Goal: Task Accomplishment & Management: Use online tool/utility

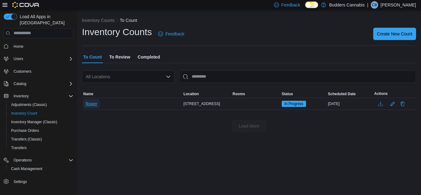
click at [89, 103] on span "flower" at bounding box center [91, 104] width 11 height 6
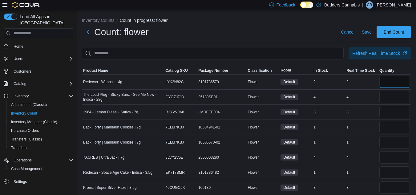
click at [387, 81] on input "number" at bounding box center [394, 82] width 30 height 12
type input "*"
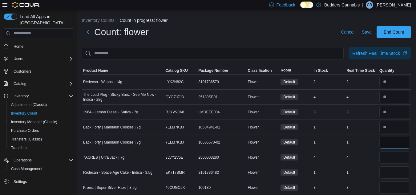
type input "*"
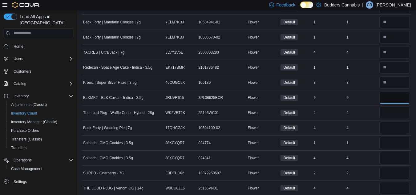
type input "*"
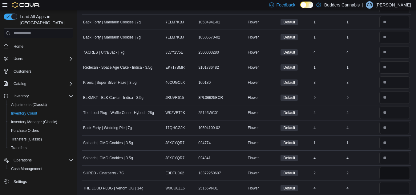
type input "*"
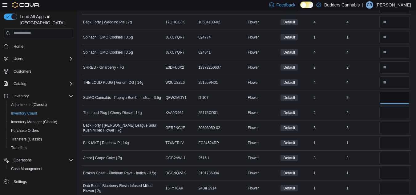
type input "*"
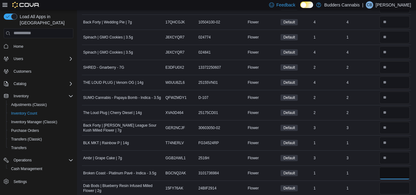
type input "*"
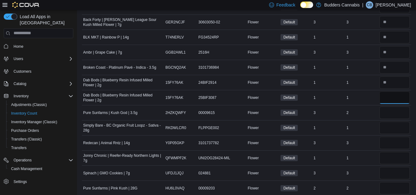
type input "*"
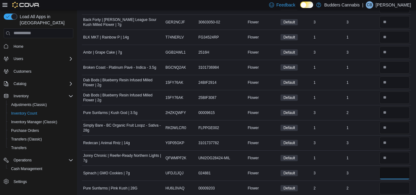
type input "*"
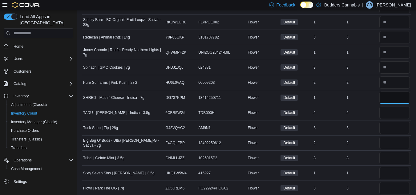
type input "*"
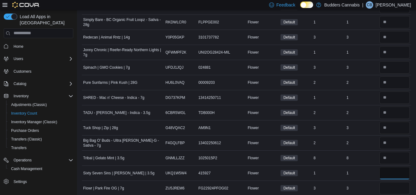
type input "*"
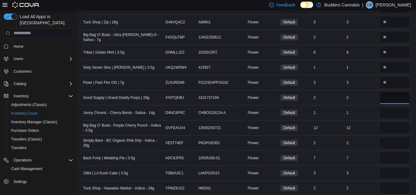
type input "*"
type input "**"
type input "*"
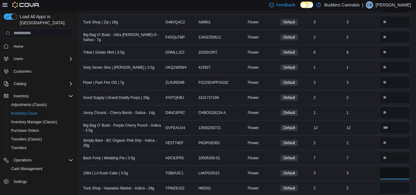
type input "*"
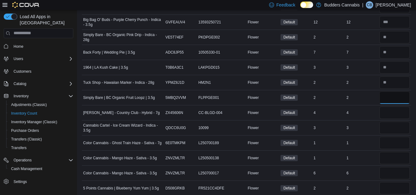
type input "*"
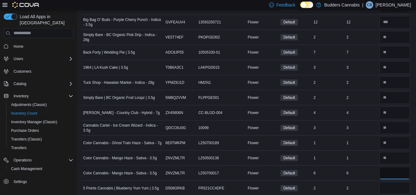
type input "*"
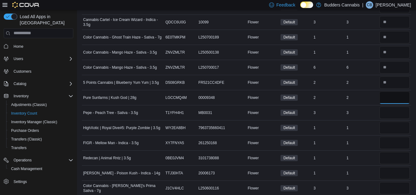
type input "*"
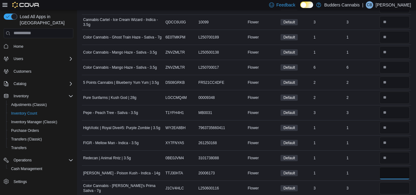
type input "*"
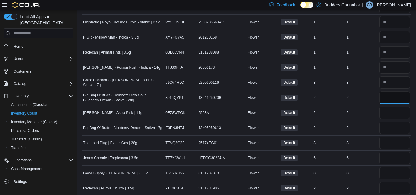
type input "*"
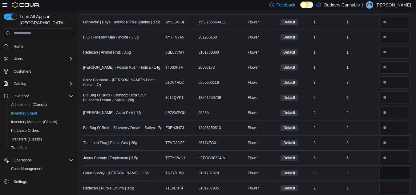
type input "*"
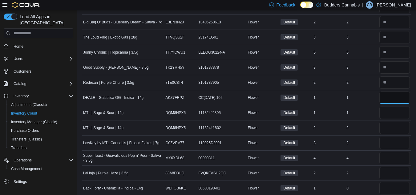
type input "*"
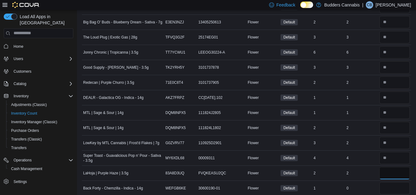
type input "*"
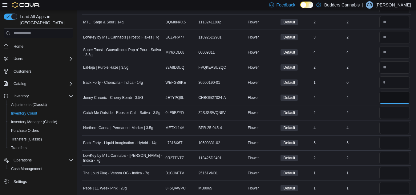
type input "*"
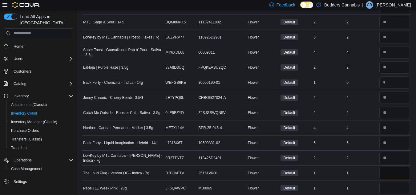
type input "*"
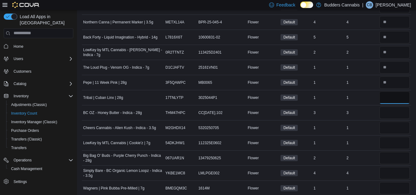
type input "*"
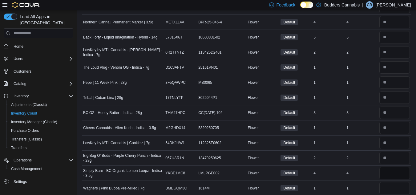
type input "*"
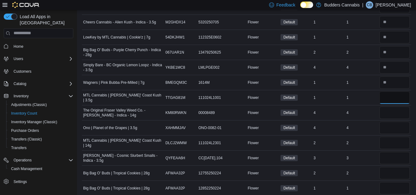
type input "*"
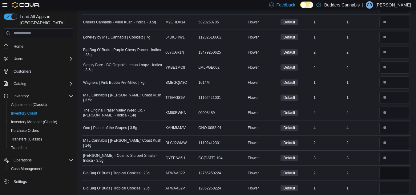
type input "*"
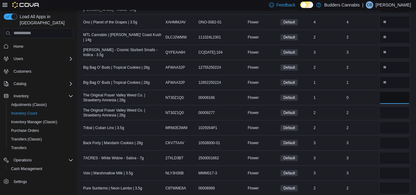
type input "*"
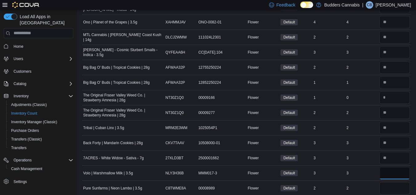
type input "*"
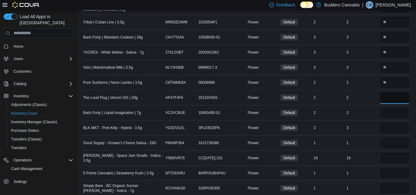
type input "*"
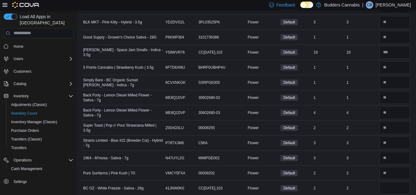
scroll to position [1689, 0]
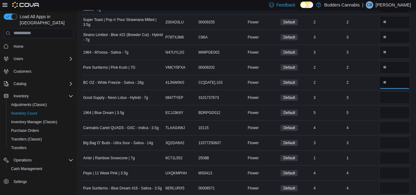
click at [395, 83] on input "number" at bounding box center [394, 82] width 30 height 12
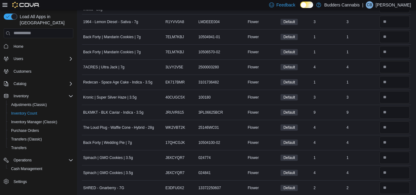
scroll to position [0, 0]
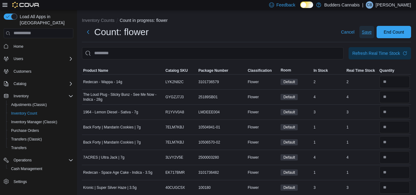
click at [372, 32] on span "Save" at bounding box center [367, 32] width 10 height 6
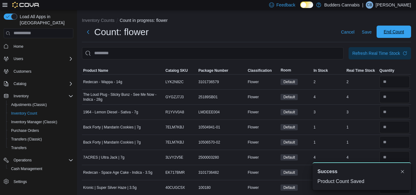
click at [407, 29] on span "End Count" at bounding box center [393, 32] width 27 height 12
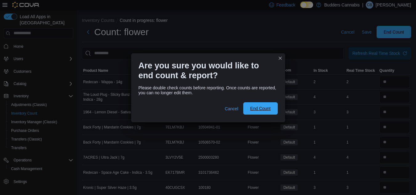
click at [259, 108] on span "End Count" at bounding box center [260, 108] width 20 height 6
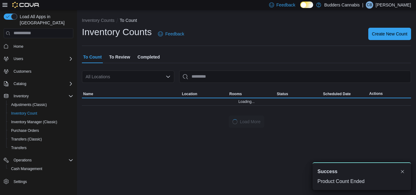
click at [257, 107] on div at bounding box center [246, 111] width 329 height 10
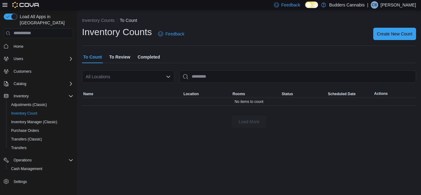
click at [113, 54] on span "To Review" at bounding box center [119, 57] width 21 height 12
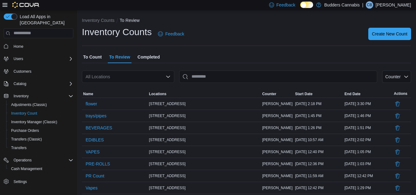
drag, startPoint x: 109, startPoint y: 55, endPoint x: 197, endPoint y: 0, distance: 103.3
click at [90, 56] on div "To Count To Review Completed" at bounding box center [246, 57] width 329 height 12
